Goal: Register for event/course

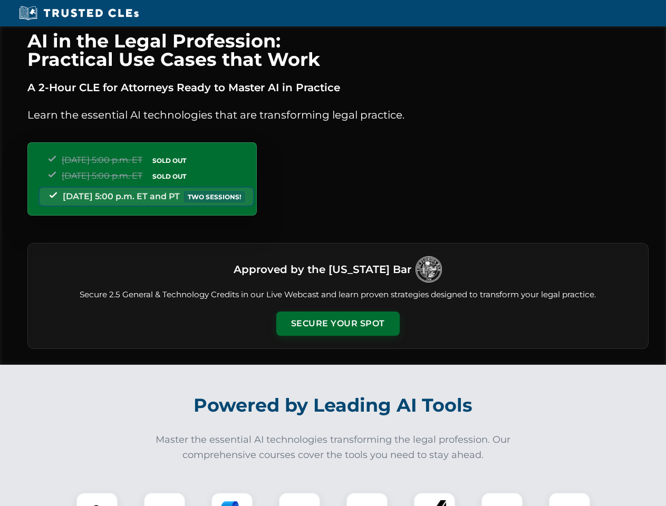
click at [337, 324] on button "Secure Your Spot" at bounding box center [337, 324] width 123 height 24
click at [97, 499] on img at bounding box center [97, 513] width 31 height 31
click at [165, 499] on div at bounding box center [164, 513] width 42 height 42
